Goal: Find contact information: Find contact information

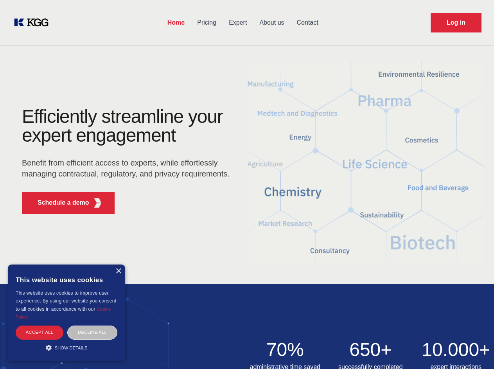
click at [247, 184] on div "Efficiently streamline your expert engagement Benefit from efficient access to …" at bounding box center [128, 163] width 238 height 113
click at [59, 203] on p "Schedule a demo" at bounding box center [64, 202] width 52 height 9
click at [118, 271] on div "× This website uses cookies This website uses cookies to improve user experienc…" at bounding box center [66, 313] width 117 height 97
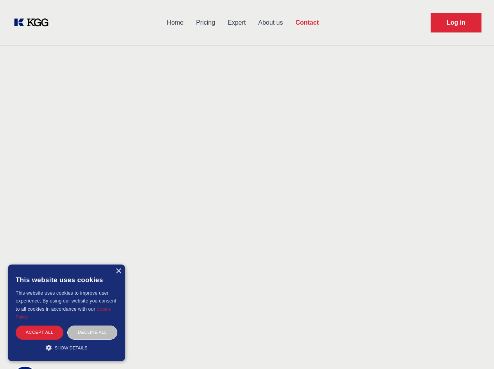
click at [40, 332] on div "Accept all" at bounding box center [40, 333] width 48 height 14
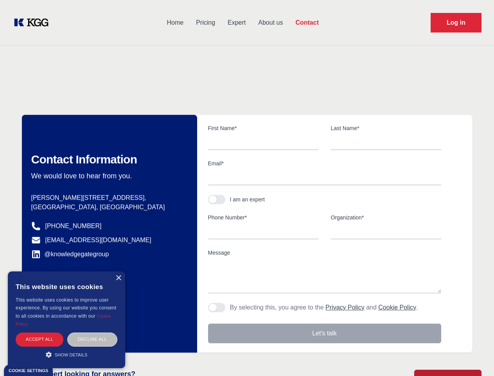
click at [92, 332] on div "Contact Information We would love to hear from you. Postal address [PERSON_NAME…" at bounding box center [109, 234] width 175 height 238
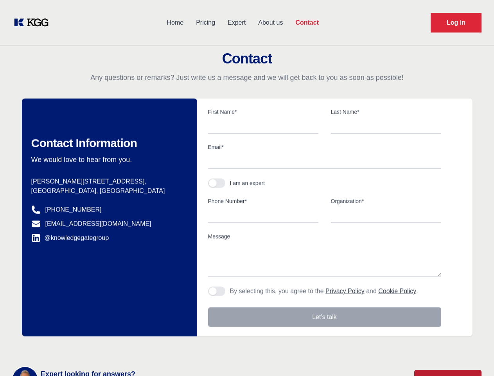
click at [67, 348] on main "Contact Any questions or remarks? Just write us a message and we will get back …" at bounding box center [247, 203] width 494 height 407
